Goal: Find specific page/section: Find specific page/section

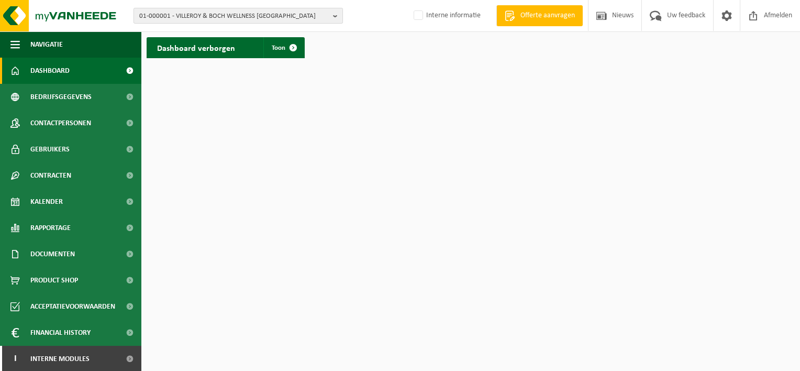
click at [331, 18] on button "01-000001 - VILLEROY & BOCH WELLNESS [GEOGRAPHIC_DATA]" at bounding box center [239, 16] width 210 height 16
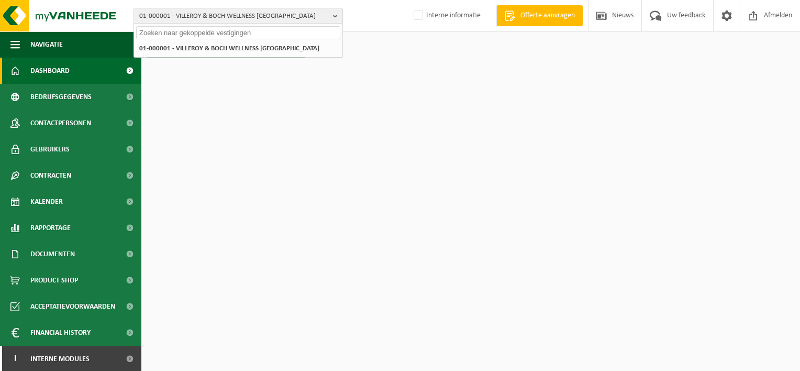
click at [197, 34] on input "text" at bounding box center [238, 32] width 204 height 13
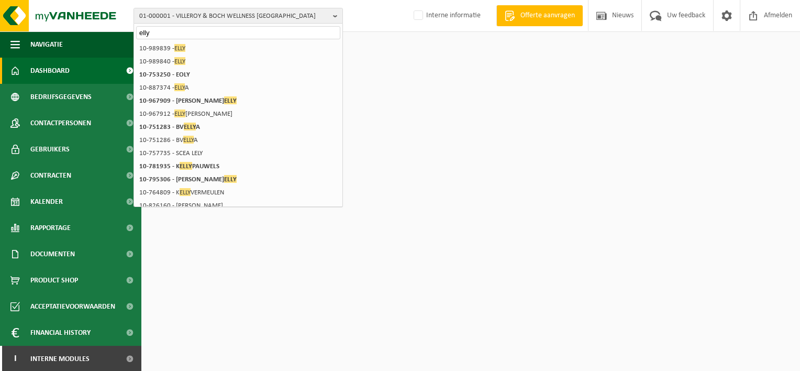
type input "elly"
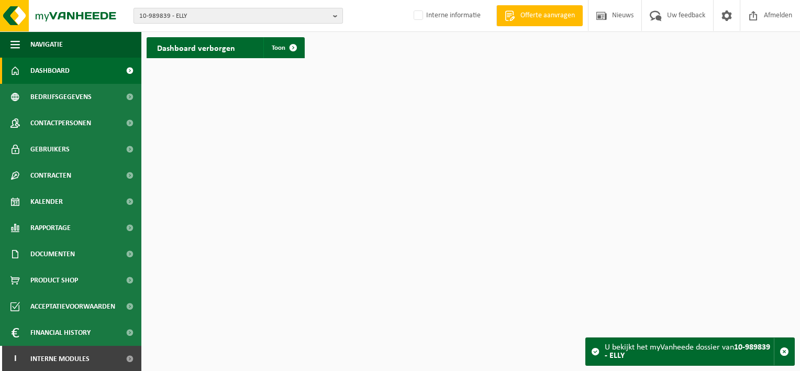
click at [173, 15] on span "10-989839 - ELLY" at bounding box center [234, 16] width 190 height 16
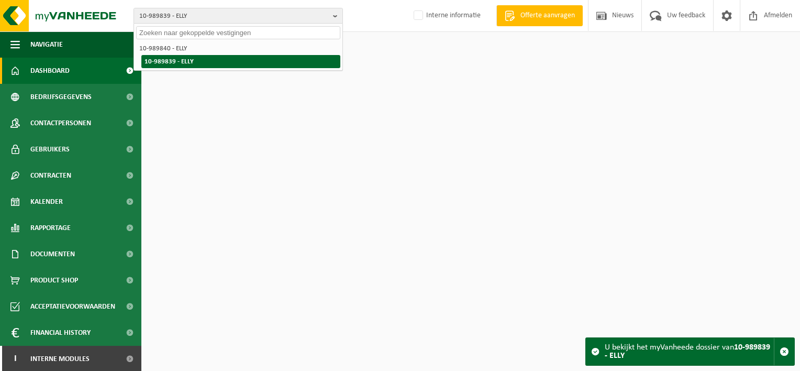
click at [163, 57] on li "10-989839 - ELLY" at bounding box center [240, 61] width 199 height 13
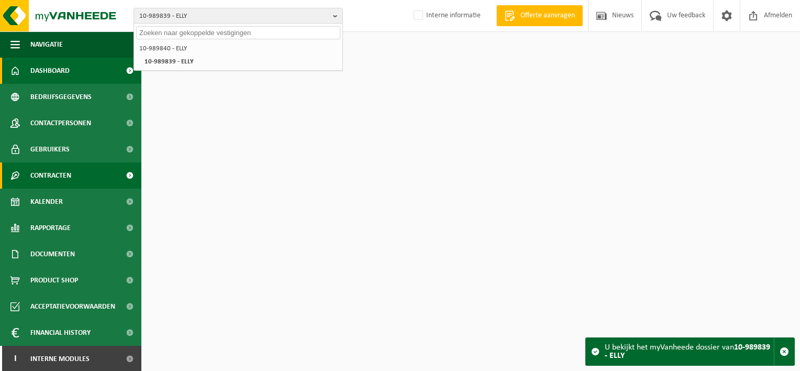
click at [53, 176] on span "Contracten" at bounding box center [50, 175] width 41 height 26
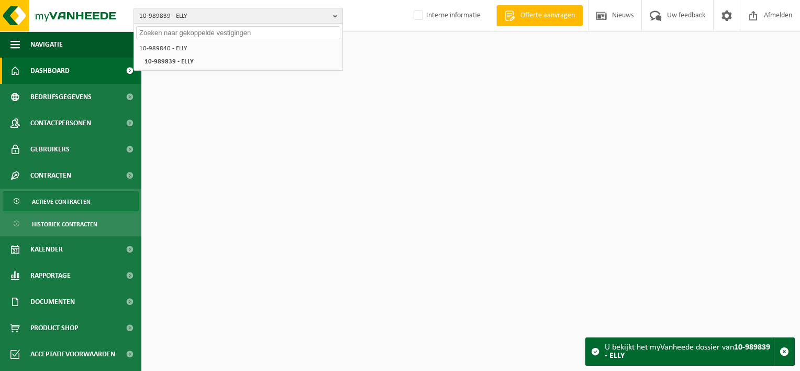
click at [53, 200] on span "Actieve contracten" at bounding box center [61, 202] width 59 height 20
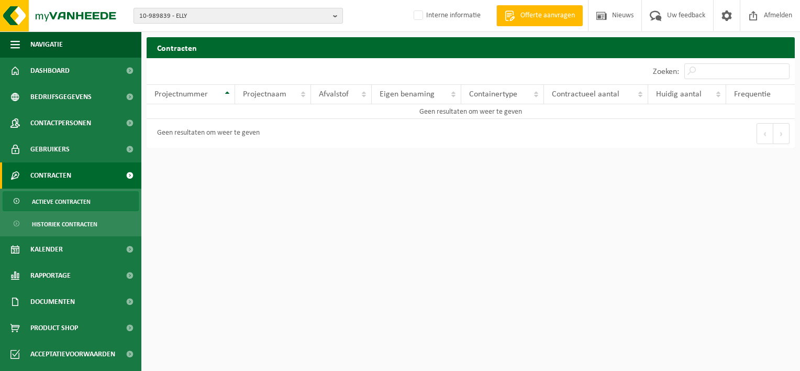
click at [192, 12] on span "10-989839 - ELLY" at bounding box center [234, 16] width 190 height 16
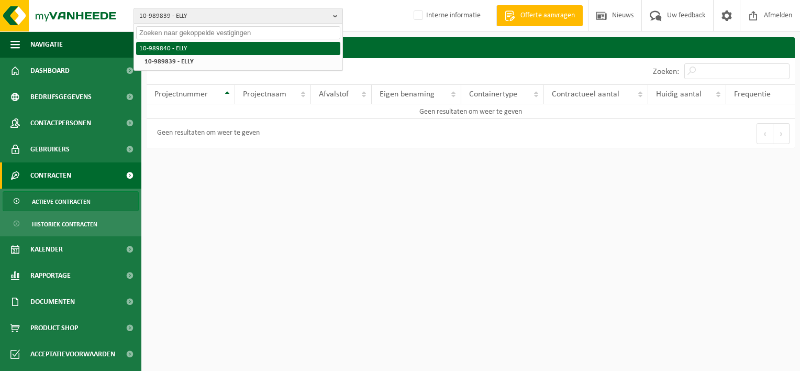
click at [161, 46] on li "10-989840 - ELLY" at bounding box center [238, 48] width 204 height 13
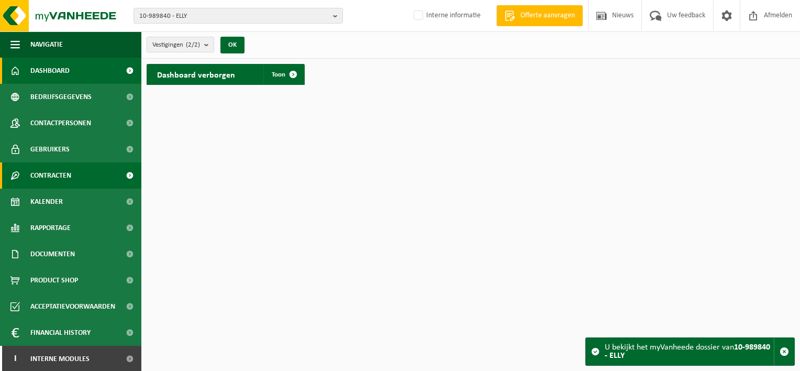
click at [57, 175] on span "Contracten" at bounding box center [50, 175] width 41 height 26
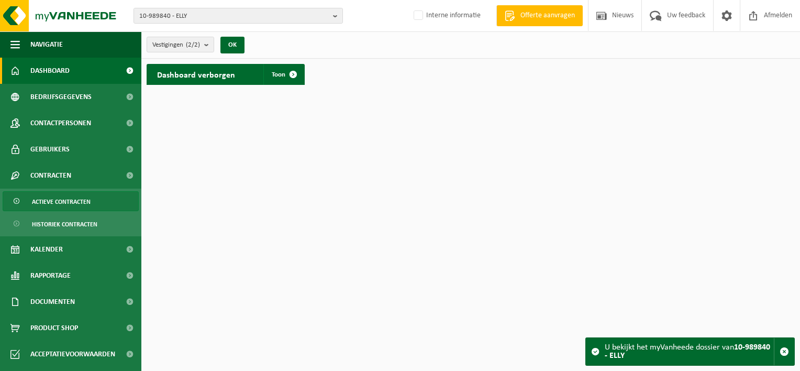
click at [59, 199] on span "Actieve contracten" at bounding box center [61, 202] width 59 height 20
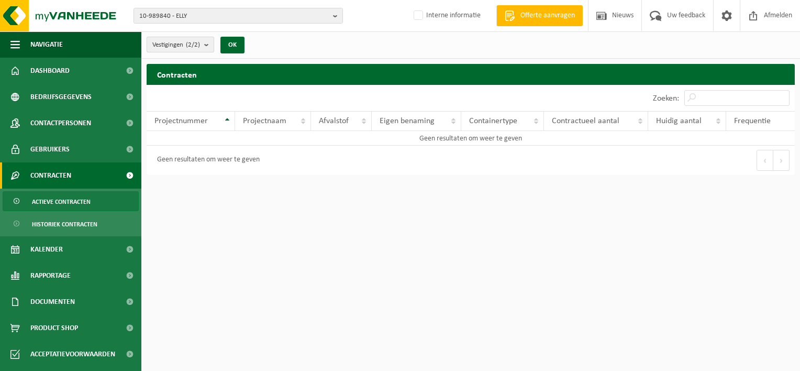
click at [205, 47] on button "Vestigingen (2/2)" at bounding box center [181, 45] width 68 height 16
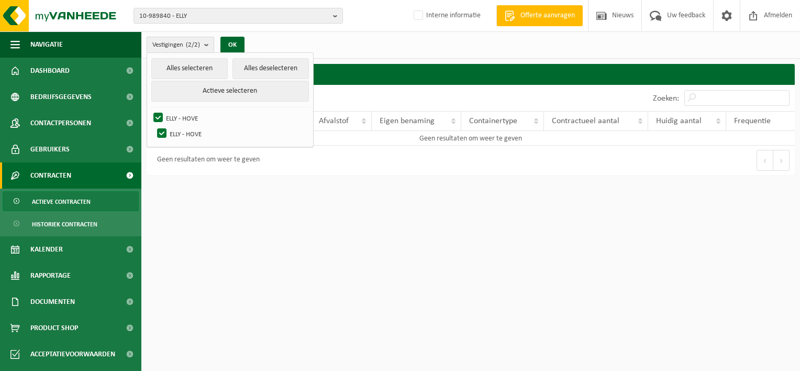
click at [205, 47] on button "Vestigingen (2/2)" at bounding box center [181, 45] width 68 height 16
